Goal: Communication & Community: Answer question/provide support

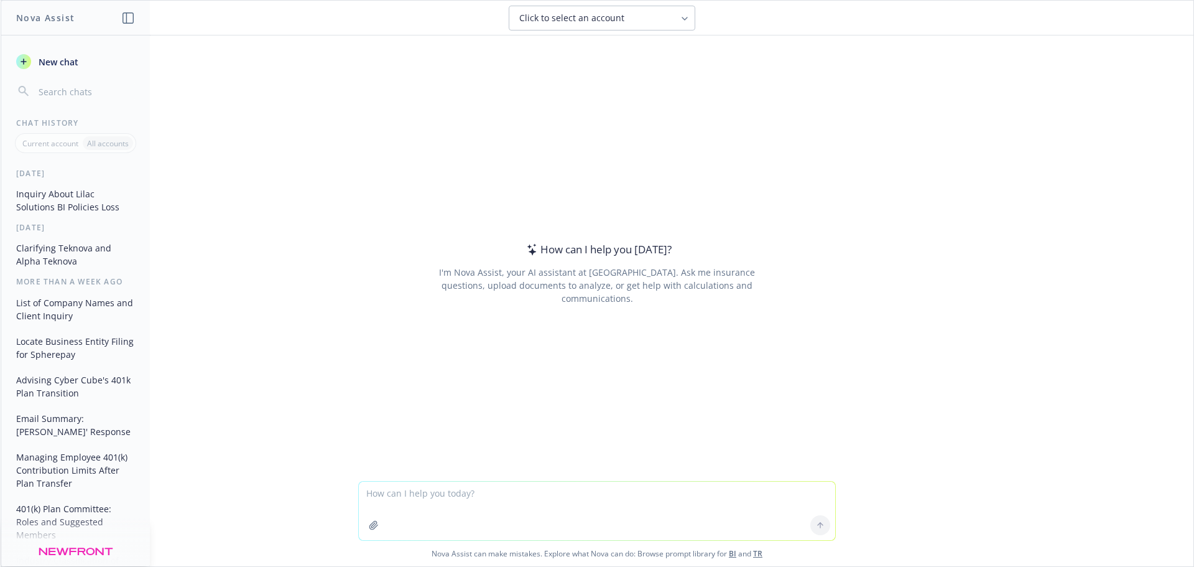
click at [452, 497] on textarea at bounding box center [597, 510] width 476 height 58
type textarea "only list the names that are highlighted in a color"
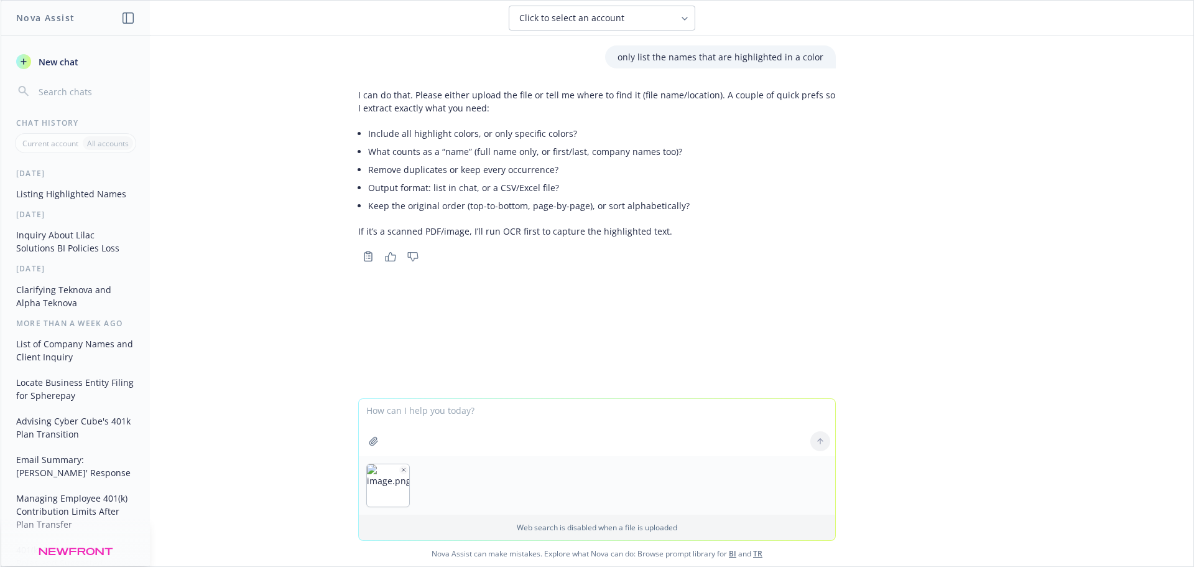
click at [462, 445] on textarea at bounding box center [597, 427] width 476 height 57
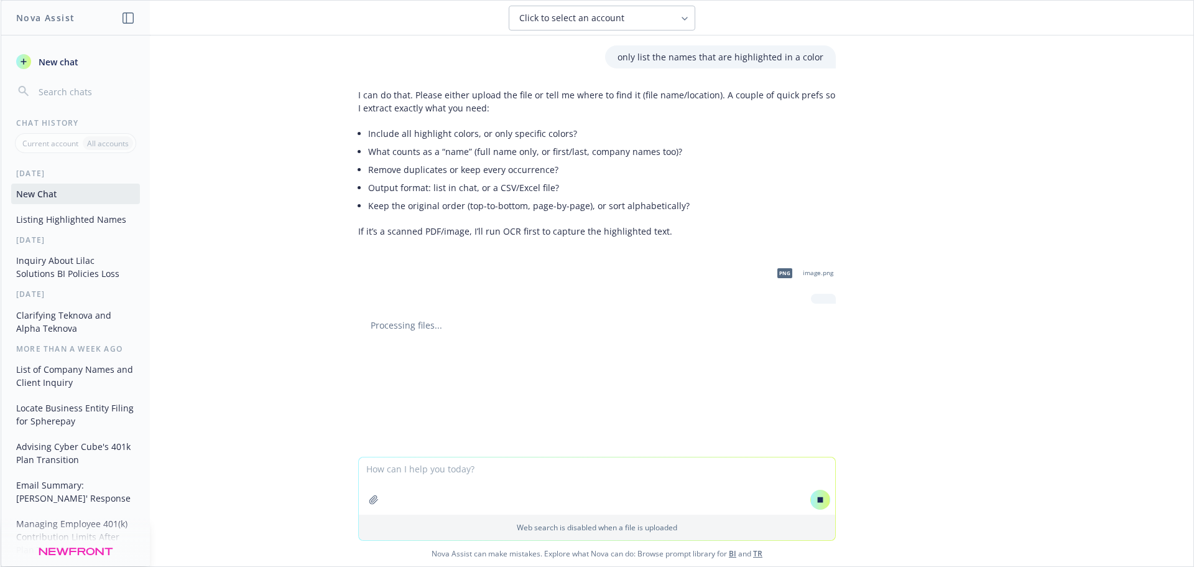
click at [364, 499] on button "button" at bounding box center [374, 499] width 20 height 20
click at [370, 497] on icon "button" at bounding box center [373, 499] width 8 height 8
click at [816, 495] on icon at bounding box center [820, 499] width 9 height 9
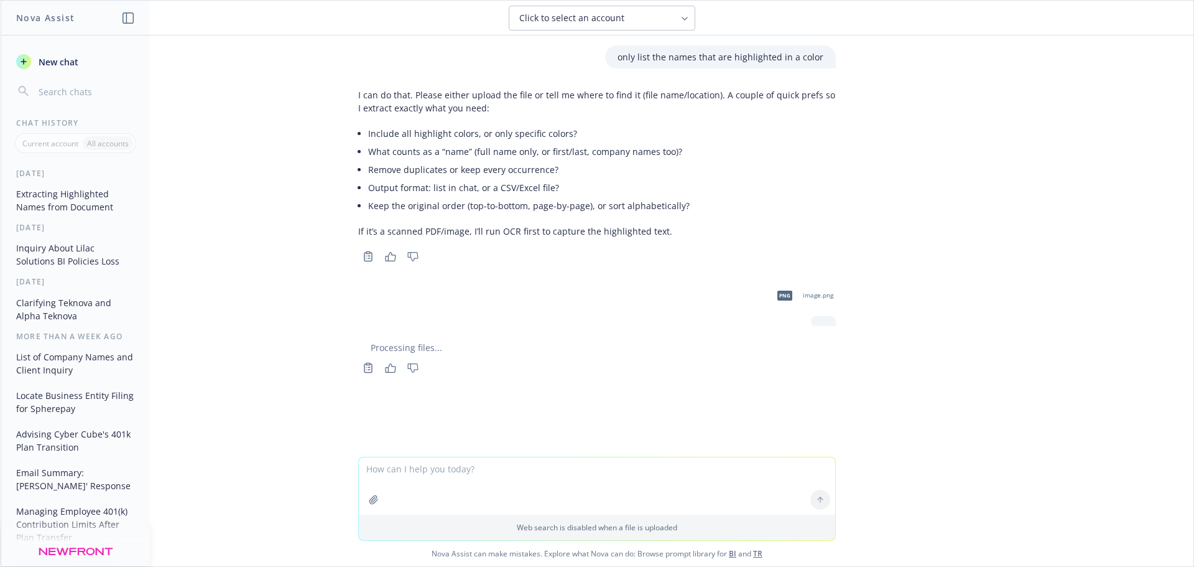
click at [371, 495] on icon "button" at bounding box center [373, 499] width 8 height 8
click at [816, 440] on div at bounding box center [820, 441] width 30 height 30
click at [926, 351] on div "only list the names that are highlighted in a color I can do that. Please eithe…" at bounding box center [597, 216] width 1193 height 363
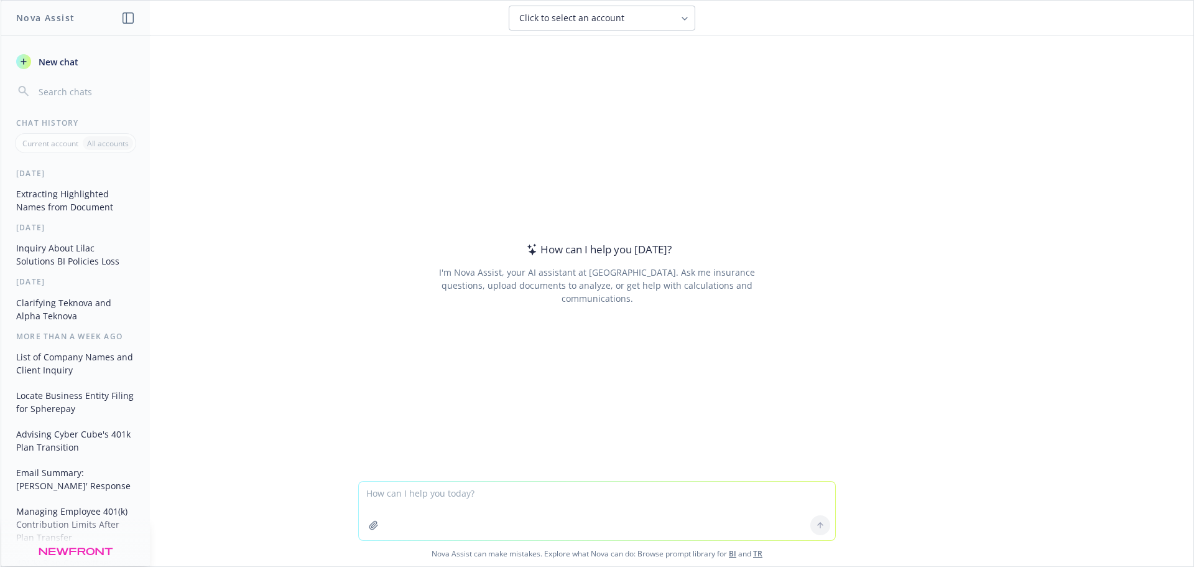
click at [369, 522] on icon "button" at bounding box center [373, 524] width 8 height 8
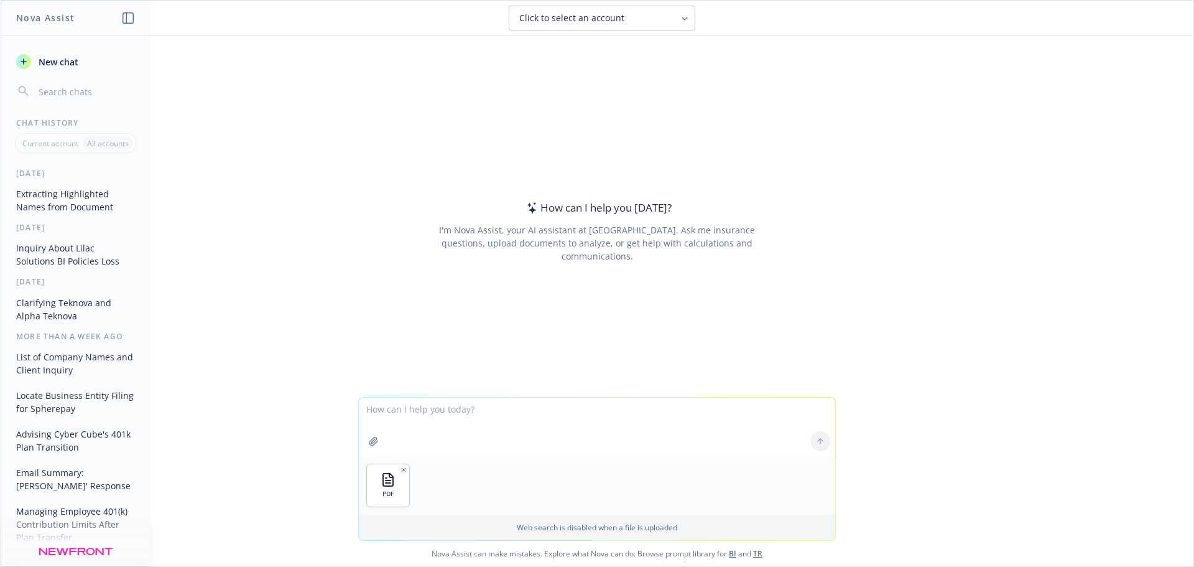
click at [818, 440] on div at bounding box center [820, 441] width 30 height 30
click at [567, 422] on textarea at bounding box center [597, 426] width 476 height 58
type textarea "p"
type textarea "just list the names with color background"
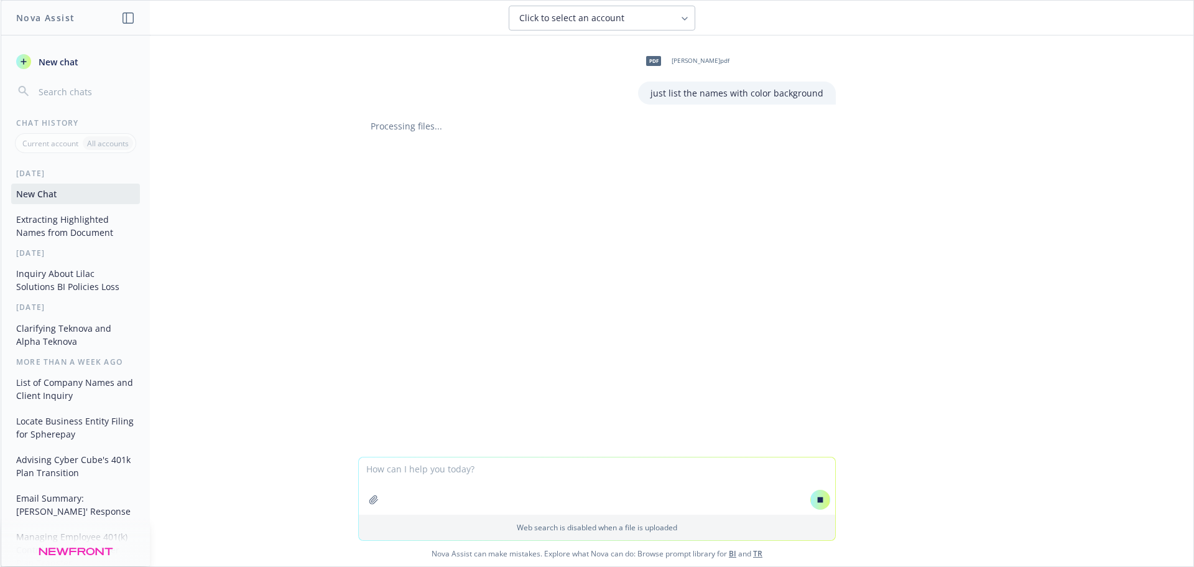
click at [652, 20] on div "Click to select an account" at bounding box center [594, 18] width 150 height 12
